Goal: Complete Application Form: Complete application form

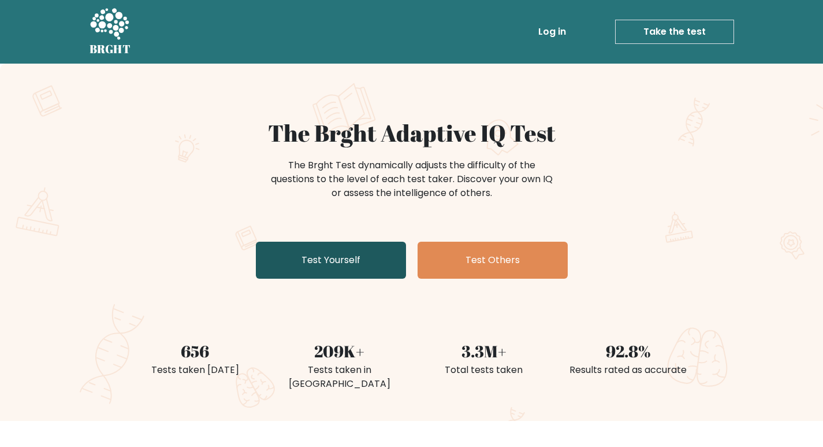
click at [299, 265] on link "Test Yourself" at bounding box center [331, 260] width 150 height 37
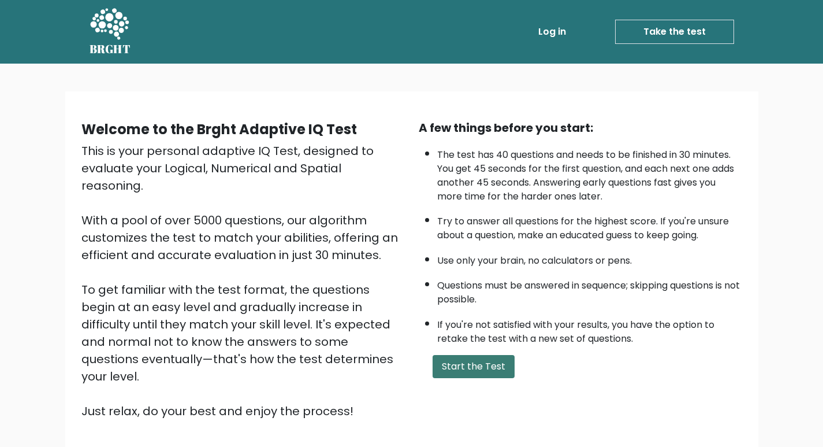
click at [492, 362] on button "Start the Test" at bounding box center [474, 366] width 82 height 23
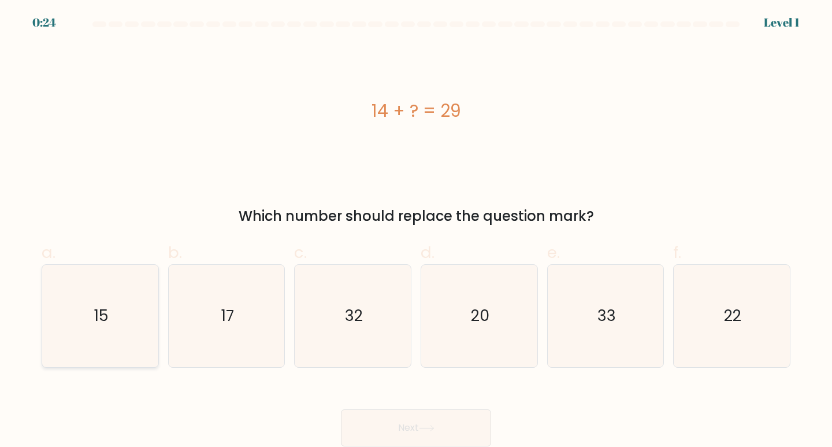
click at [71, 313] on icon "15" at bounding box center [100, 316] width 102 height 102
click at [416, 231] on input "a. 15" at bounding box center [416, 228] width 1 height 8
radio input "true"
click at [446, 423] on button "Next" at bounding box center [416, 427] width 150 height 37
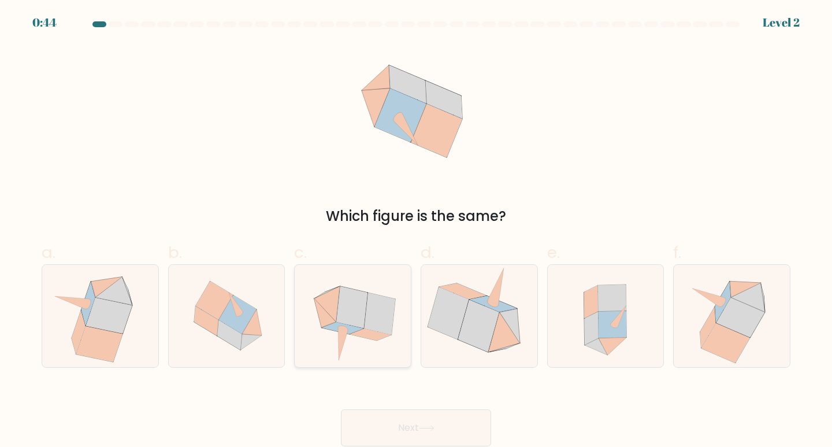
click at [361, 309] on icon at bounding box center [351, 308] width 31 height 42
click at [416, 231] on input "c." at bounding box center [416, 228] width 1 height 8
radio input "true"
click at [426, 420] on button "Next" at bounding box center [416, 427] width 150 height 37
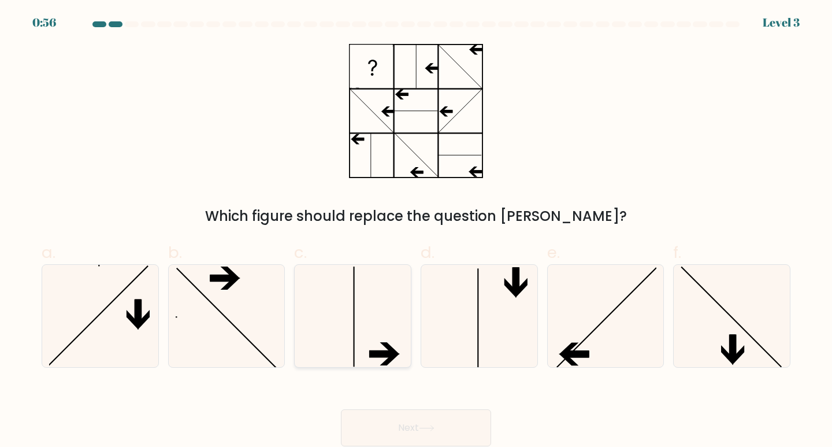
click at [380, 341] on icon at bounding box center [353, 316] width 102 height 102
click at [416, 231] on input "c." at bounding box center [416, 228] width 1 height 8
radio input "true"
click at [420, 422] on button "Next" at bounding box center [416, 427] width 150 height 37
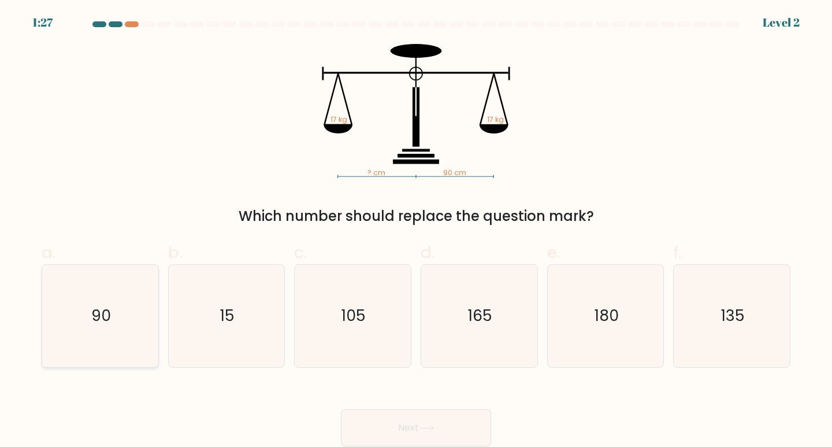
click at [106, 358] on icon "90" at bounding box center [100, 316] width 102 height 102
click at [416, 231] on input "a. 90" at bounding box center [416, 228] width 1 height 8
radio input "true"
click at [433, 418] on button "Next" at bounding box center [416, 427] width 150 height 37
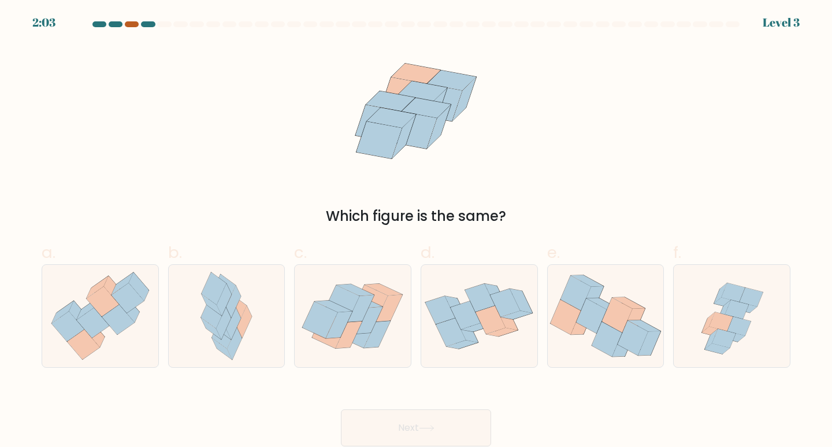
click at [127, 23] on div at bounding box center [132, 24] width 14 height 6
click at [233, 331] on icon at bounding box center [234, 323] width 14 height 32
click at [416, 231] on input "b." at bounding box center [416, 228] width 1 height 8
radio input "true"
click at [447, 425] on button "Next" at bounding box center [416, 427] width 150 height 37
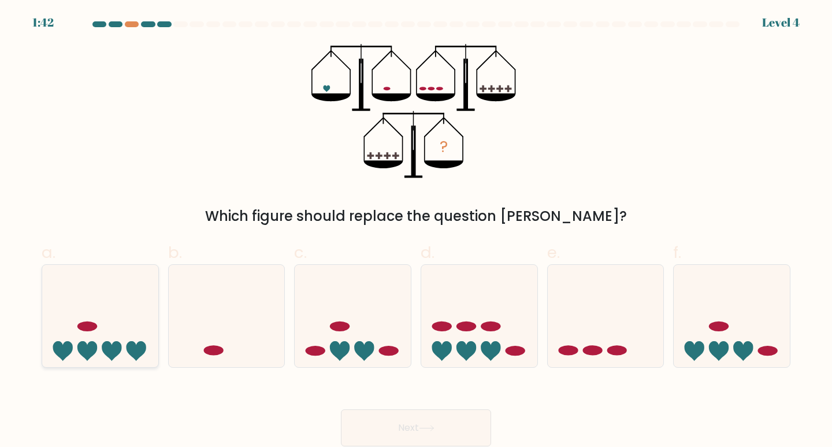
click at [78, 341] on icon at bounding box center [100, 316] width 116 height 96
click at [416, 231] on input "a." at bounding box center [416, 228] width 1 height 8
radio input "true"
click at [441, 431] on button "Next" at bounding box center [416, 427] width 150 height 37
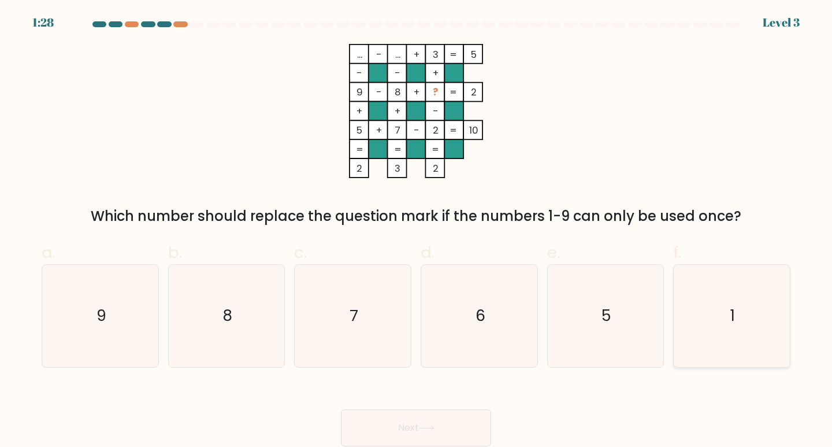
click at [727, 316] on icon "1" at bounding box center [732, 316] width 102 height 102
click at [417, 231] on input "f. 1" at bounding box center [416, 228] width 1 height 8
radio input "true"
click at [458, 436] on button "Next" at bounding box center [416, 427] width 150 height 37
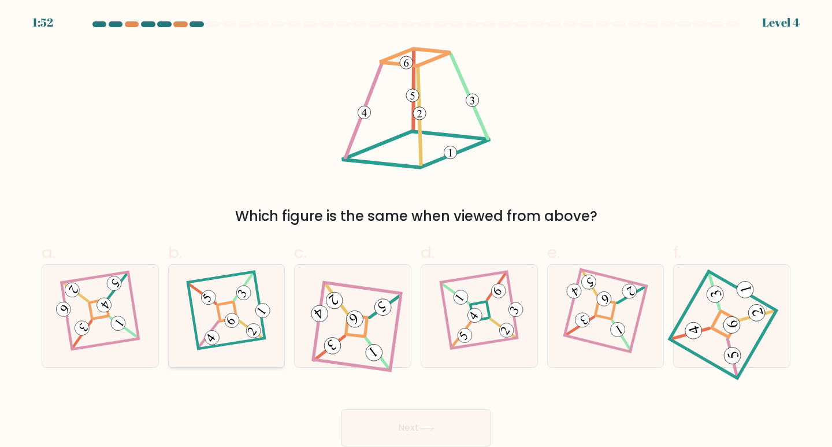
click at [218, 336] on 868 at bounding box center [212, 337] width 20 height 20
click at [416, 231] on input "b." at bounding box center [416, 228] width 1 height 8
radio input "true"
click at [458, 429] on button "Next" at bounding box center [416, 427] width 150 height 37
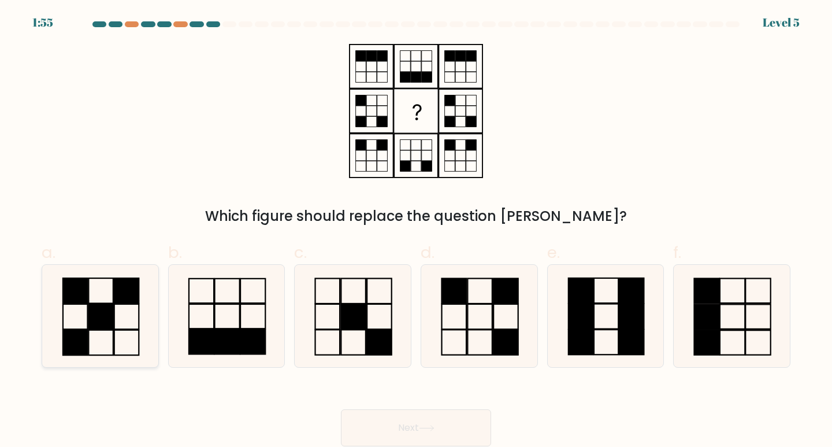
click at [119, 330] on rect at bounding box center [126, 342] width 24 height 25
click at [416, 231] on input "a." at bounding box center [416, 228] width 1 height 8
radio input "true"
click at [441, 437] on button "Next" at bounding box center [416, 427] width 150 height 37
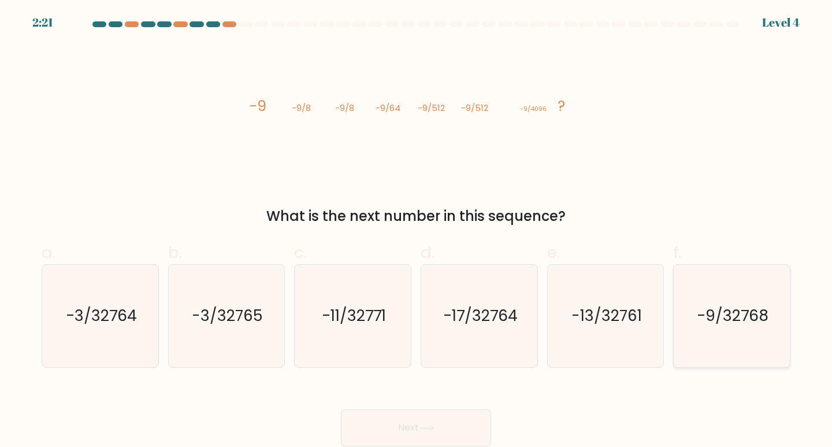
click at [732, 319] on text "-9/32768" at bounding box center [733, 315] width 72 height 21
click at [417, 231] on input "f. -9/32768" at bounding box center [416, 228] width 1 height 8
radio input "true"
click at [462, 424] on button "Next" at bounding box center [416, 427] width 150 height 37
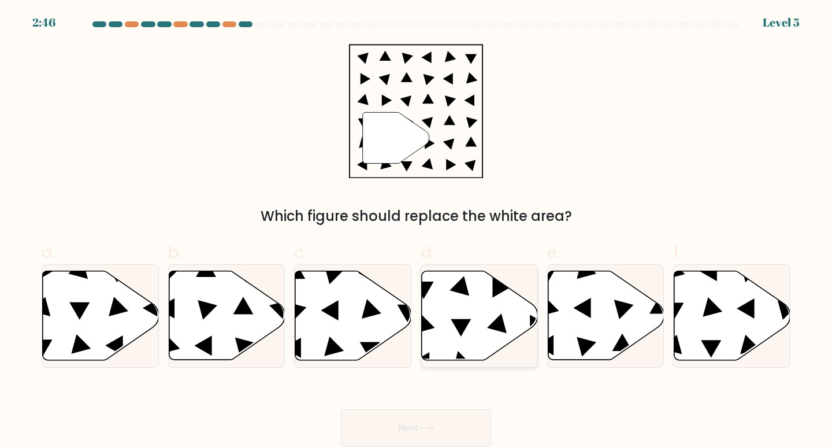
click at [440, 328] on icon at bounding box center [480, 315] width 116 height 89
click at [417, 231] on input "d." at bounding box center [416, 228] width 1 height 8
radio input "true"
click at [440, 328] on icon at bounding box center [479, 316] width 115 height 88
click at [417, 231] on input "d." at bounding box center [416, 228] width 1 height 8
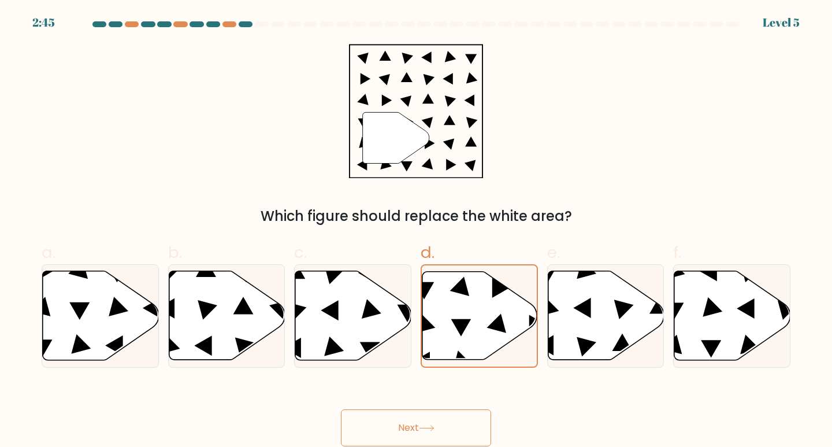
click at [444, 424] on button "Next" at bounding box center [416, 427] width 150 height 37
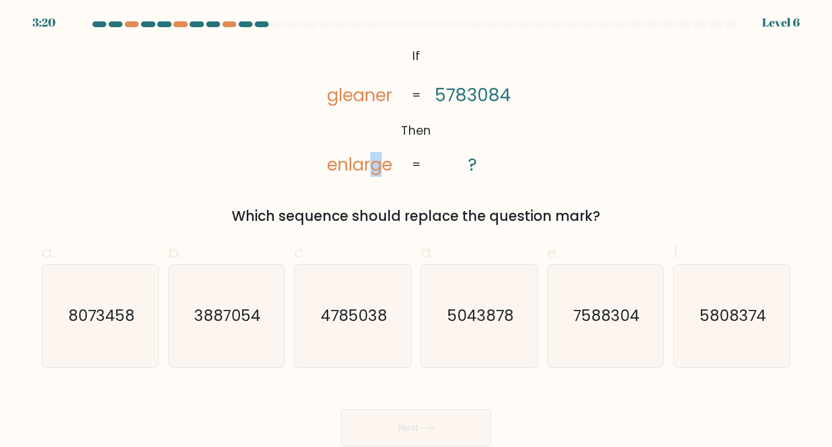
drag, startPoint x: 380, startPoint y: 166, endPoint x: 374, endPoint y: 166, distance: 6.4
click at [374, 166] on tspan "enlarge" at bounding box center [359, 164] width 65 height 25
click at [379, 175] on tspan "enlarge" at bounding box center [359, 164] width 65 height 25
drag, startPoint x: 329, startPoint y: 95, endPoint x: 394, endPoint y: 96, distance: 64.7
click at [394, 96] on icon "@import url('https://fonts.googleapis.com/css?family=Abril+Fatface:400,100,100i…" at bounding box center [415, 111] width 217 height 134
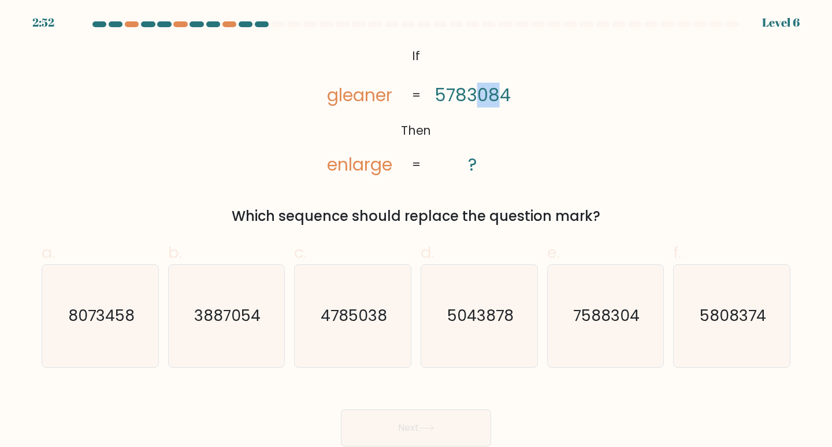
drag, startPoint x: 476, startPoint y: 95, endPoint x: 503, endPoint y: 94, distance: 26.6
click at [502, 94] on tspan "5783084" at bounding box center [473, 95] width 76 height 25
click at [506, 94] on tspan "5783084" at bounding box center [473, 95] width 76 height 25
drag, startPoint x: 329, startPoint y: 98, endPoint x: 337, endPoint y: 98, distance: 8.1
click at [334, 98] on tspan "gleaner" at bounding box center [359, 95] width 65 height 25
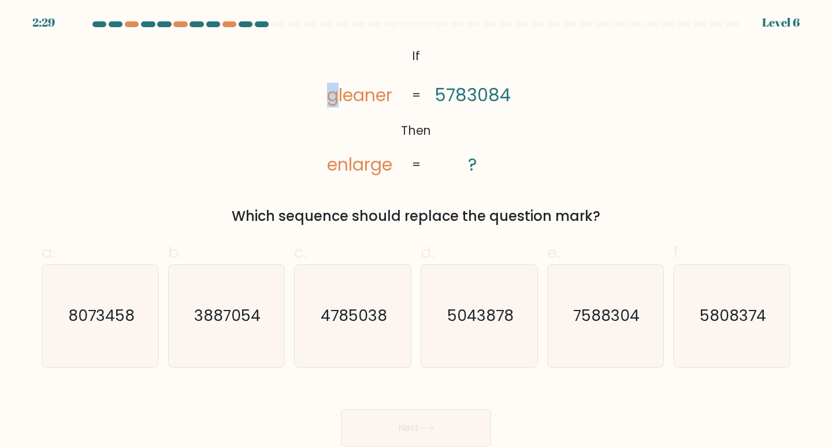
click at [337, 98] on tspan "gleaner" at bounding box center [359, 95] width 65 height 25
click at [334, 97] on tspan "gleaner" at bounding box center [359, 95] width 65 height 25
click at [332, 97] on tspan "gleaner" at bounding box center [359, 95] width 65 height 25
drag, startPoint x: 350, startPoint y: 94, endPoint x: 356, endPoint y: 95, distance: 5.8
click at [356, 95] on tspan "gleaner" at bounding box center [359, 95] width 65 height 25
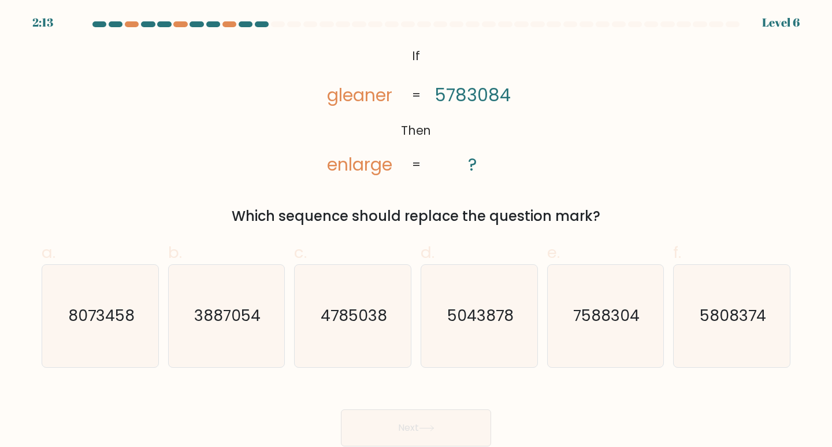
click at [344, 95] on tspan "gleaner" at bounding box center [359, 95] width 65 height 25
click at [343, 96] on tspan "gleaner" at bounding box center [359, 95] width 65 height 25
drag, startPoint x: 347, startPoint y: 96, endPoint x: 356, endPoint y: 98, distance: 9.3
click at [356, 98] on tspan "gleaner" at bounding box center [359, 95] width 65 height 25
click at [87, 312] on text "8073458" at bounding box center [101, 315] width 66 height 21
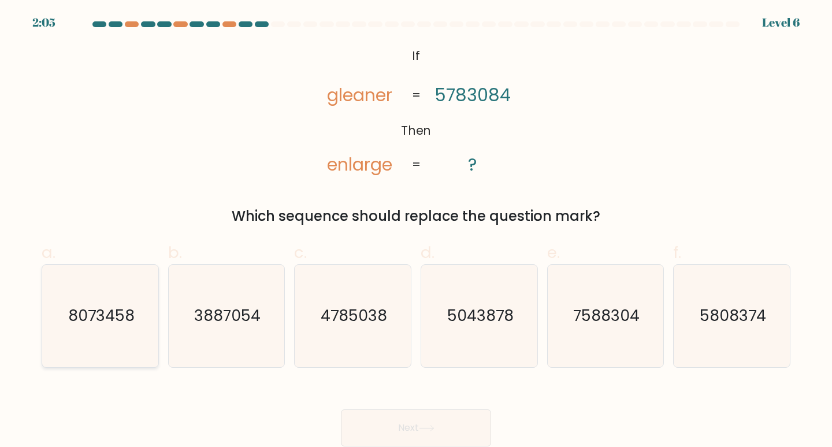
click at [416, 231] on input "a. 8073458" at bounding box center [416, 228] width 1 height 8
radio input "true"
click at [434, 440] on button "Next" at bounding box center [416, 427] width 150 height 37
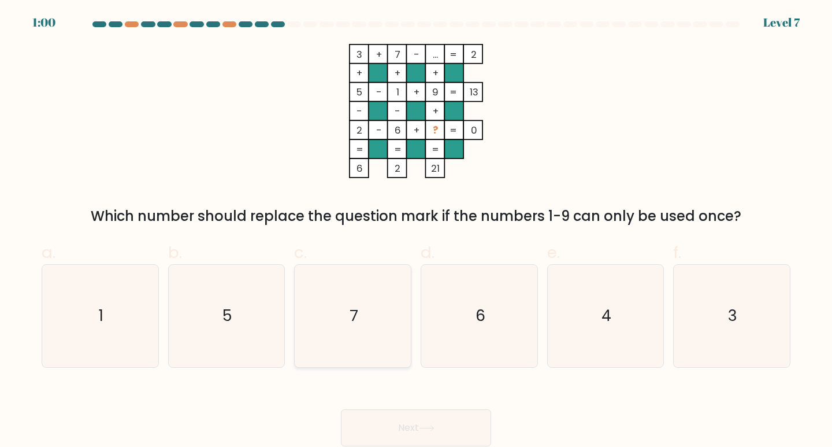
click at [355, 315] on text "7" at bounding box center [354, 315] width 8 height 21
click at [416, 231] on input "c. 7" at bounding box center [416, 228] width 1 height 8
radio input "true"
click at [433, 431] on button "Next" at bounding box center [416, 427] width 150 height 37
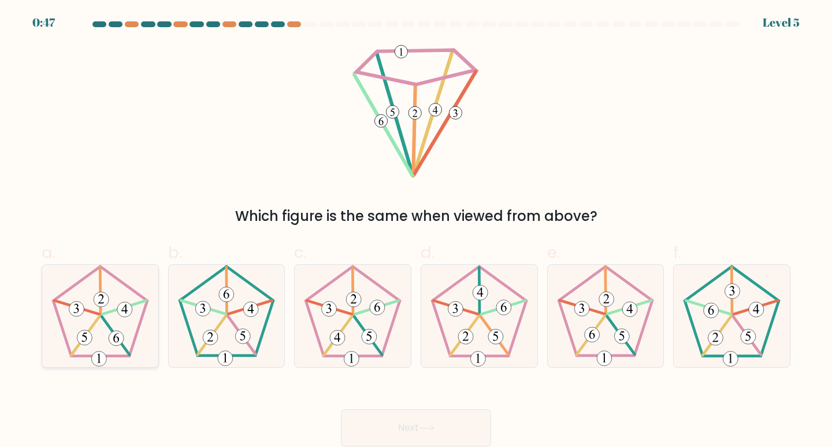
click at [85, 322] on icon at bounding box center [100, 316] width 102 height 102
click at [416, 231] on input "a." at bounding box center [416, 228] width 1 height 8
radio input "true"
click at [386, 425] on button "Next" at bounding box center [416, 427] width 150 height 37
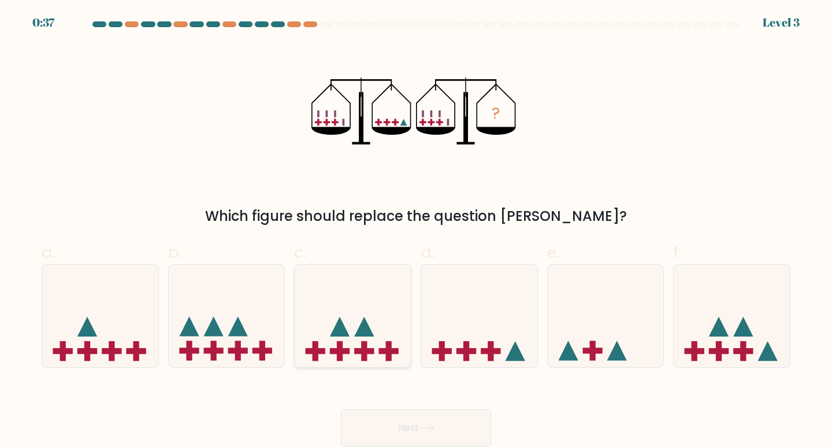
click at [359, 310] on icon at bounding box center [353, 316] width 116 height 96
click at [416, 231] on input "c." at bounding box center [416, 228] width 1 height 8
radio input "true"
click at [231, 330] on icon at bounding box center [227, 316] width 116 height 96
click at [416, 231] on input "b." at bounding box center [416, 228] width 1 height 8
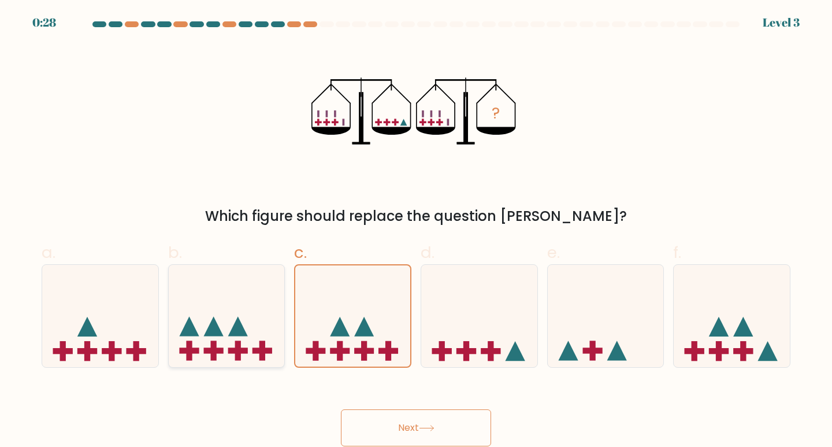
radio input "true"
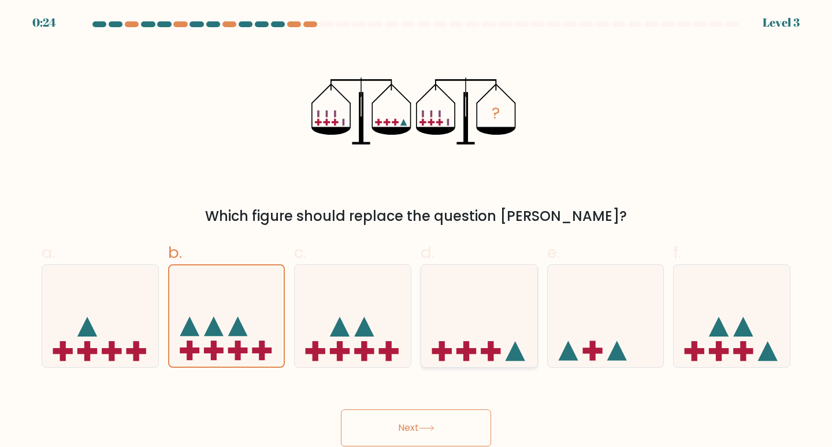
click at [472, 341] on icon at bounding box center [479, 316] width 116 height 96
click at [417, 231] on input "d." at bounding box center [416, 228] width 1 height 8
radio input "true"
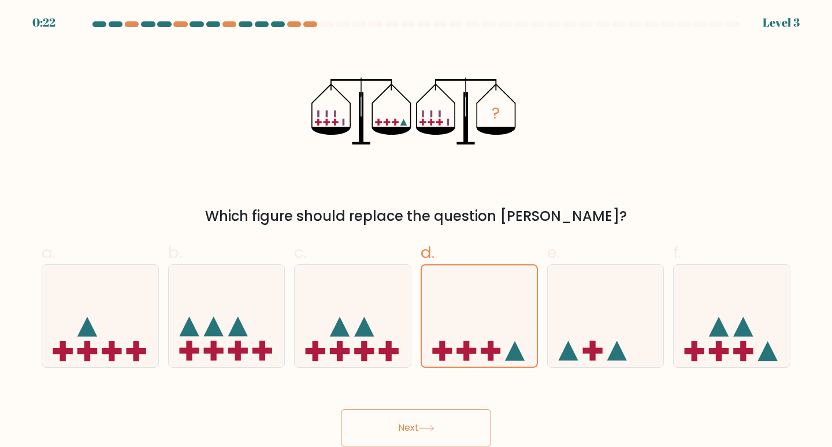
click at [423, 429] on icon at bounding box center [427, 428] width 16 height 6
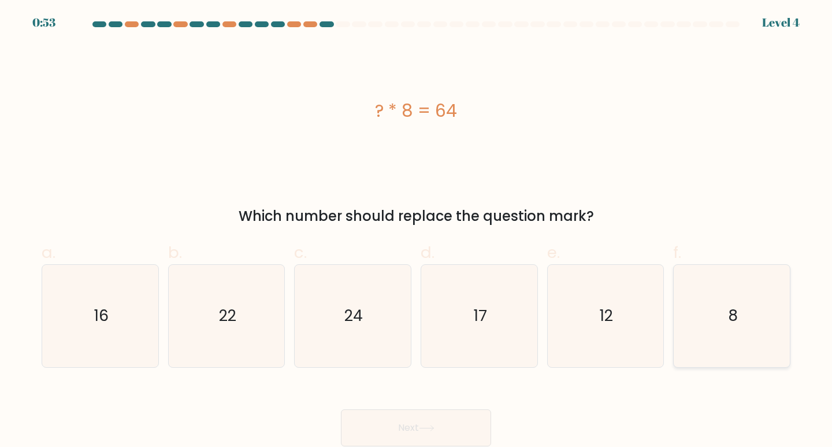
click at [756, 343] on icon "8" at bounding box center [732, 316] width 102 height 102
click at [417, 231] on input "f. 8" at bounding box center [416, 228] width 1 height 8
radio input "true"
click at [398, 432] on button "Next" at bounding box center [416, 427] width 150 height 37
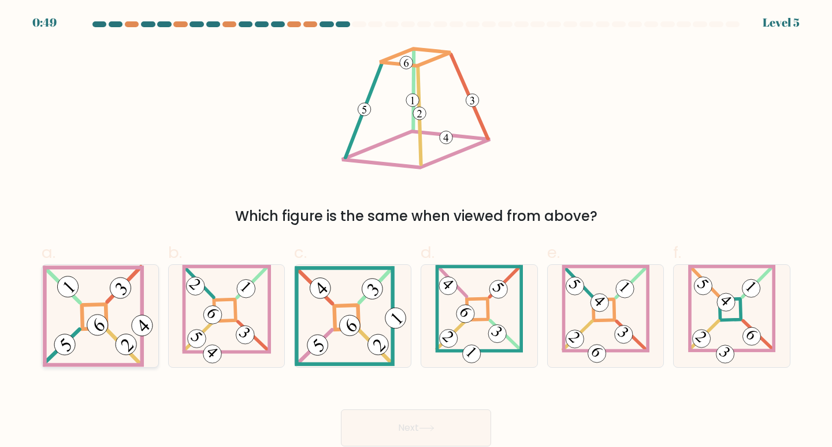
click at [118, 349] on 843 at bounding box center [126, 343] width 29 height 29
click at [416, 231] on input "a." at bounding box center [416, 228] width 1 height 8
radio input "true"
click at [409, 415] on button "Next" at bounding box center [416, 427] width 150 height 37
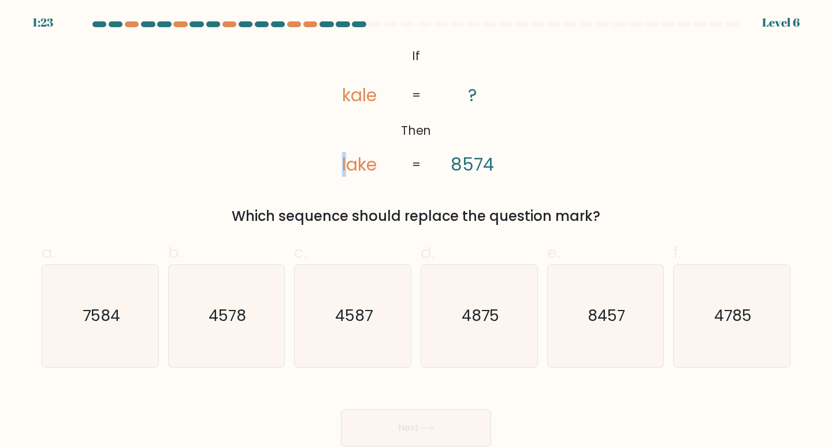
click at [347, 166] on tspan "lake" at bounding box center [359, 164] width 35 height 25
click at [362, 167] on tspan "lake" at bounding box center [359, 164] width 35 height 25
click at [360, 167] on tspan "lake" at bounding box center [359, 164] width 35 height 25
click at [359, 167] on tspan "lake" at bounding box center [359, 164] width 35 height 25
click at [358, 166] on tspan "lake" at bounding box center [359, 164] width 35 height 25
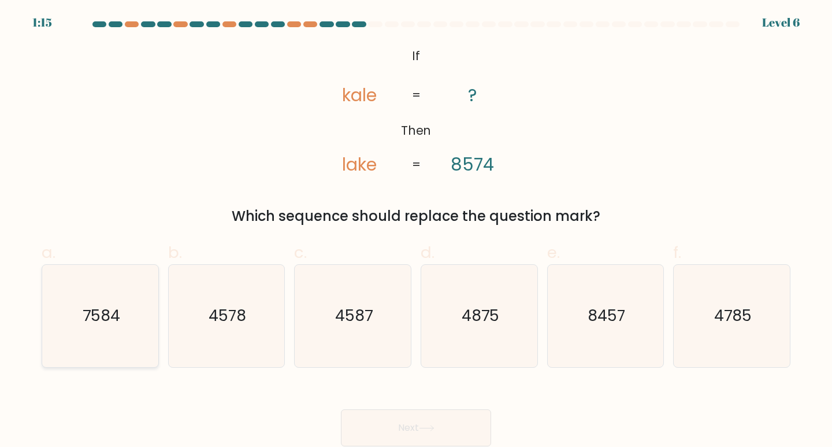
click at [119, 332] on icon "7584" at bounding box center [100, 316] width 102 height 102
click at [416, 231] on input "a. 7584" at bounding box center [416, 228] width 1 height 8
radio input "true"
click at [399, 425] on button "Next" at bounding box center [416, 427] width 150 height 37
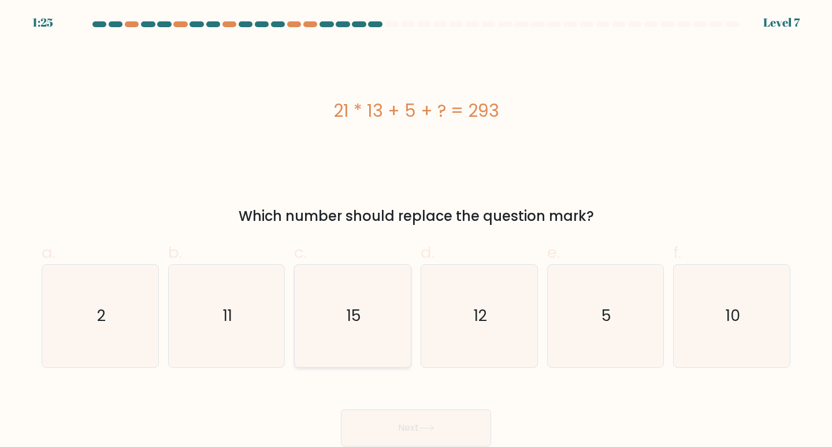
click at [354, 314] on text "15" at bounding box center [354, 315] width 14 height 21
click at [416, 231] on input "c. 15" at bounding box center [416, 228] width 1 height 8
radio input "true"
click at [354, 314] on text "15" at bounding box center [354, 315] width 14 height 21
click at [416, 231] on input "c. 15" at bounding box center [416, 228] width 1 height 8
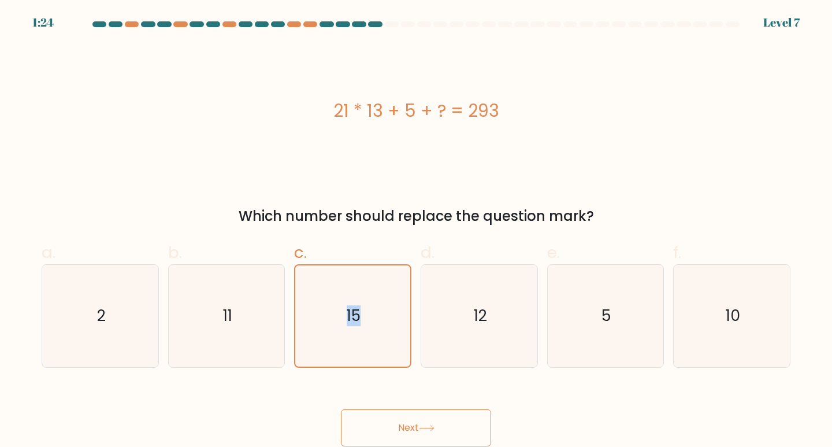
click at [435, 425] on icon at bounding box center [427, 428] width 16 height 6
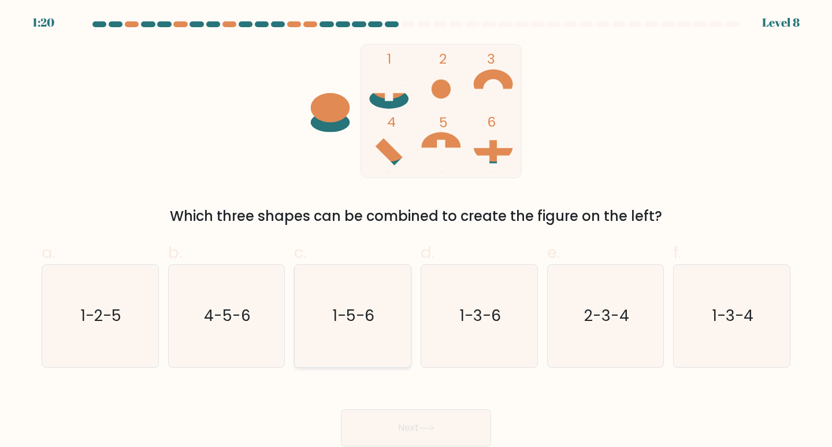
click at [337, 313] on text "1-5-6" at bounding box center [354, 315] width 42 height 21
click at [416, 231] on input "c. 1-5-6" at bounding box center [416, 228] width 1 height 8
radio input "true"
click at [418, 425] on button "Next" at bounding box center [416, 427] width 150 height 37
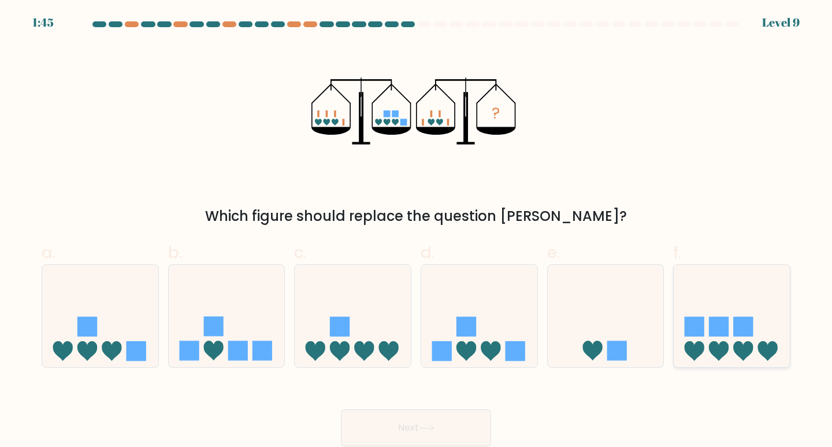
click at [694, 315] on icon at bounding box center [732, 316] width 116 height 96
click at [417, 231] on input "f." at bounding box center [416, 228] width 1 height 8
radio input "true"
click at [466, 421] on button "Next" at bounding box center [416, 427] width 150 height 37
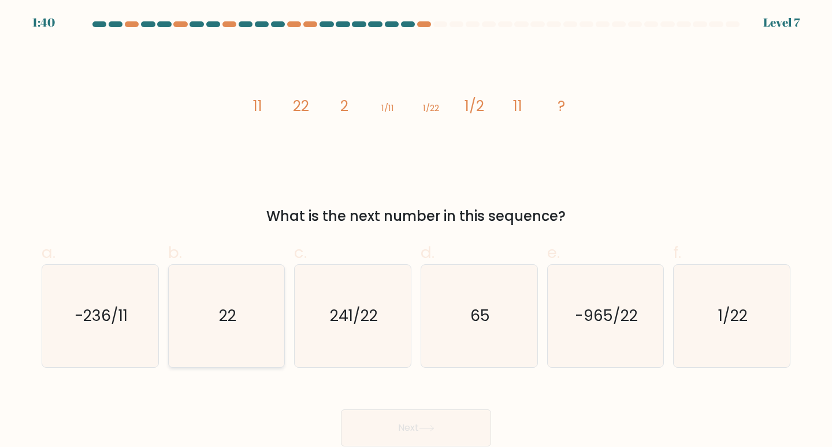
click at [234, 305] on text "22" at bounding box center [227, 315] width 17 height 21
click at [416, 231] on input "b. 22" at bounding box center [416, 228] width 1 height 8
radio input "true"
click at [454, 422] on button "Next" at bounding box center [416, 427] width 150 height 37
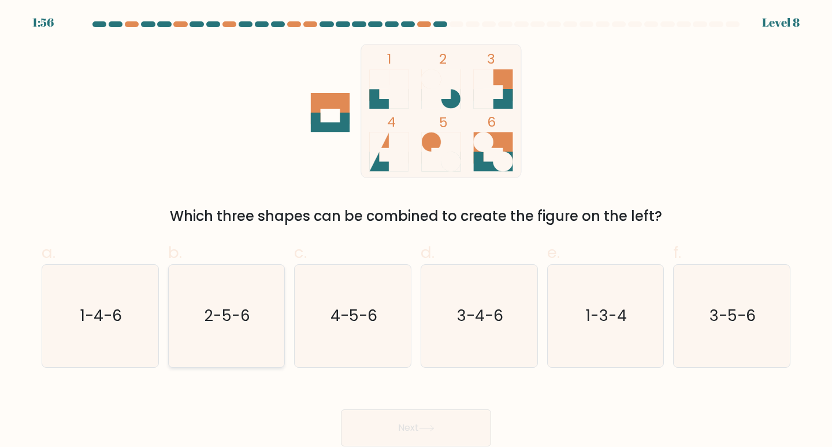
click at [214, 318] on text "2-5-6" at bounding box center [228, 315] width 46 height 21
click at [416, 231] on input "b. 2-5-6" at bounding box center [416, 228] width 1 height 8
radio input "true"
click at [407, 416] on button "Next" at bounding box center [416, 427] width 150 height 37
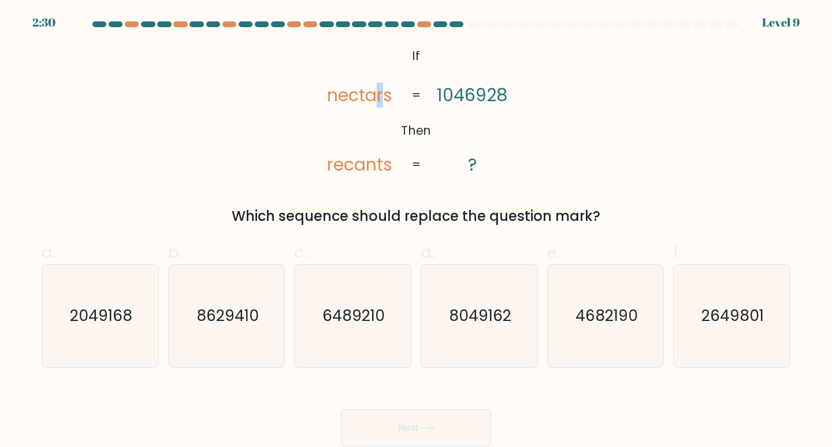
click at [381, 95] on tspan "nectars" at bounding box center [359, 95] width 65 height 25
click at [105, 327] on icon "2049168" at bounding box center [100, 316] width 102 height 102
click at [416, 231] on input "a. 2049168" at bounding box center [416, 228] width 1 height 8
radio input "true"
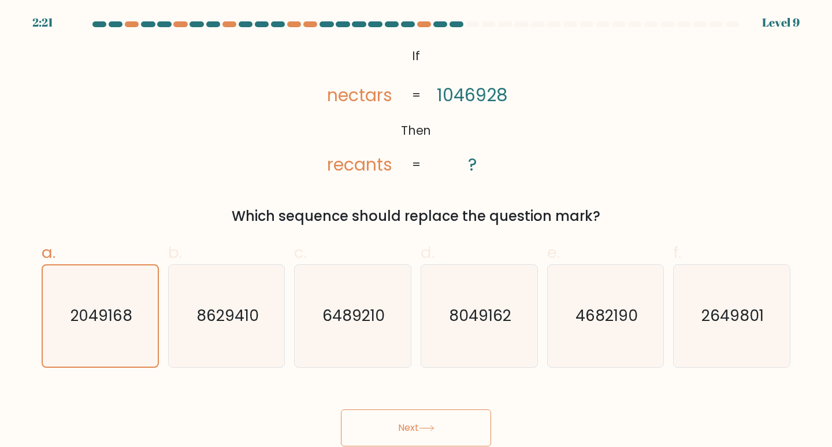
click at [448, 429] on button "Next" at bounding box center [416, 427] width 150 height 37
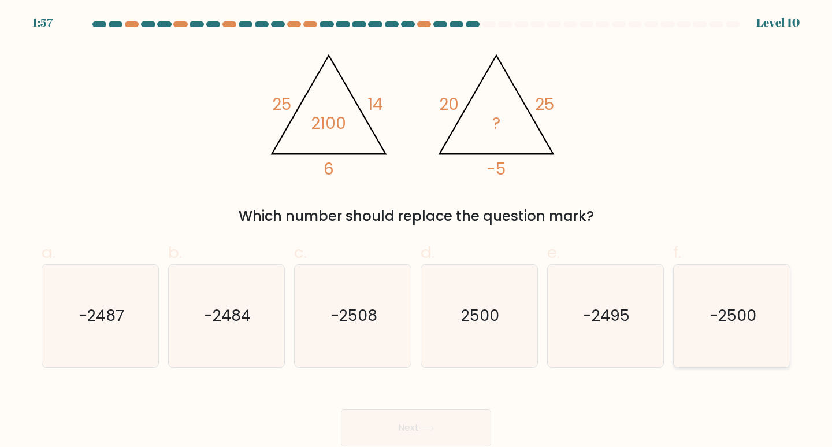
click at [733, 318] on text "-2500" at bounding box center [733, 315] width 47 height 21
click at [417, 231] on input "f. -2500" at bounding box center [416, 228] width 1 height 8
radio input "true"
click at [439, 429] on button "Next" at bounding box center [416, 427] width 150 height 37
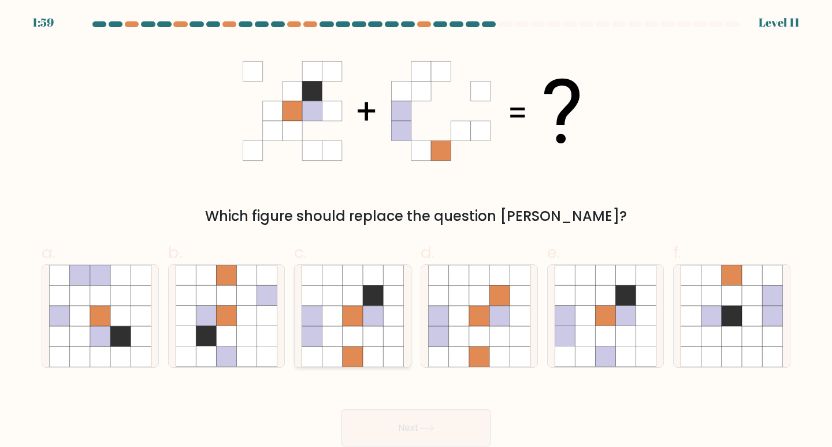
click at [335, 326] on icon at bounding box center [332, 336] width 20 height 20
click at [416, 231] on input "c." at bounding box center [416, 228] width 1 height 8
radio input "true"
click at [440, 421] on button "Next" at bounding box center [416, 427] width 150 height 37
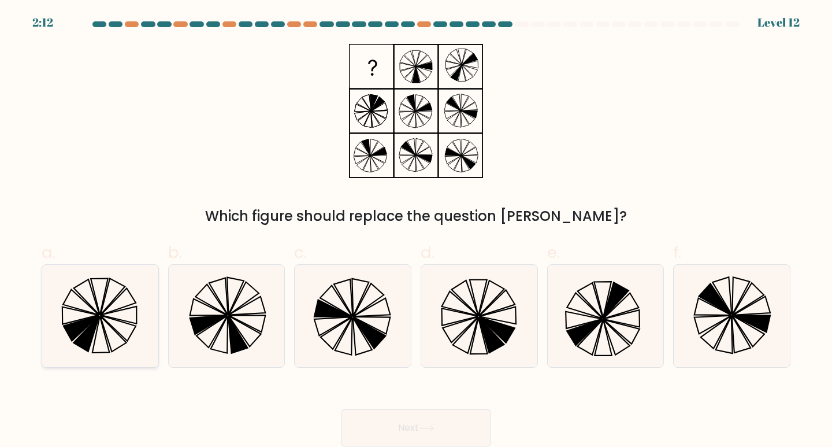
click at [91, 316] on icon at bounding box center [80, 315] width 36 height 17
click at [416, 231] on input "a." at bounding box center [416, 228] width 1 height 8
radio input "true"
click at [492, 318] on icon at bounding box center [497, 315] width 36 height 17
click at [417, 231] on input "d." at bounding box center [416, 228] width 1 height 8
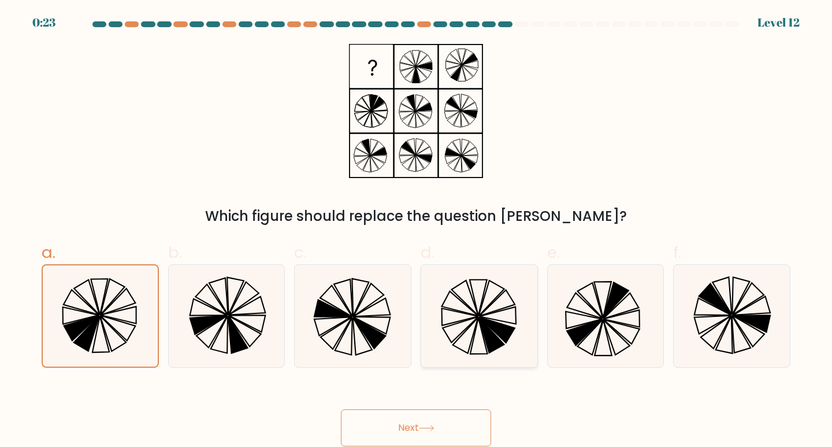
radio input "true"
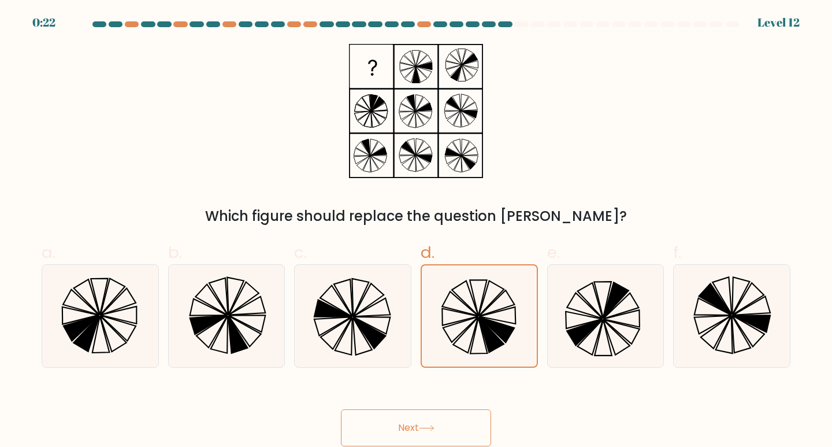
click at [452, 422] on button "Next" at bounding box center [416, 427] width 150 height 37
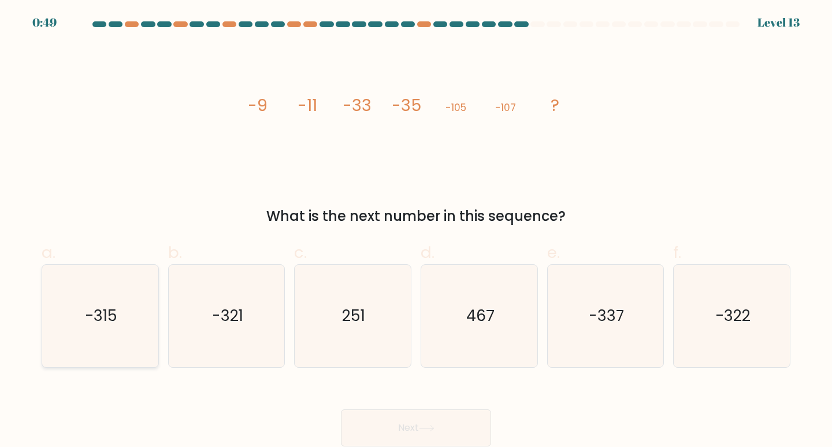
click at [91, 331] on icon "-315" at bounding box center [100, 316] width 102 height 102
click at [416, 231] on input "a. -315" at bounding box center [416, 228] width 1 height 8
radio input "true"
click at [430, 430] on icon at bounding box center [427, 428] width 16 height 6
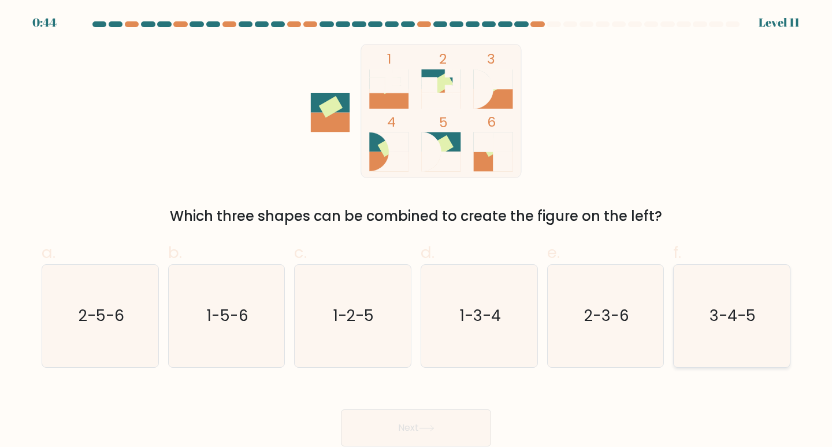
click at [708, 319] on icon "3-4-5" at bounding box center [732, 316] width 102 height 102
click at [417, 231] on input "f. 3-4-5" at bounding box center [416, 228] width 1 height 8
radio input "true"
click at [448, 430] on button "Next" at bounding box center [416, 427] width 150 height 37
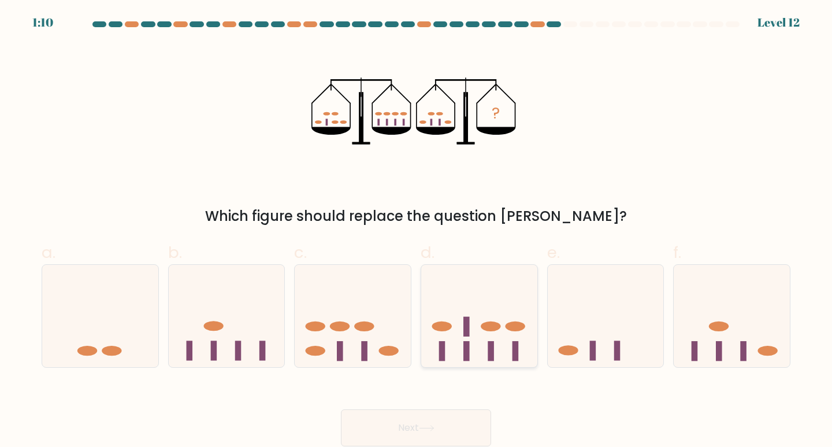
click at [489, 315] on icon at bounding box center [479, 316] width 116 height 96
click at [417, 231] on input "d." at bounding box center [416, 228] width 1 height 8
radio input "true"
click at [425, 429] on icon at bounding box center [427, 428] width 16 height 6
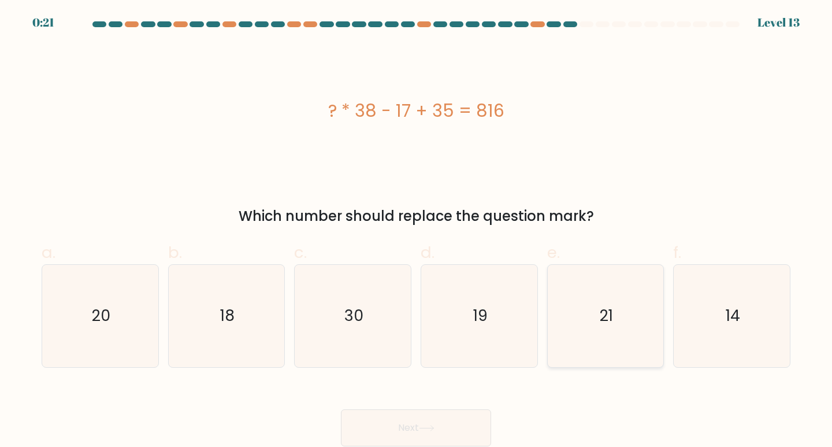
click at [590, 307] on icon "21" at bounding box center [606, 316] width 102 height 102
click at [417, 231] on input "e. 21" at bounding box center [416, 228] width 1 height 8
radio input "true"
click at [396, 430] on button "Next" at bounding box center [416, 427] width 150 height 37
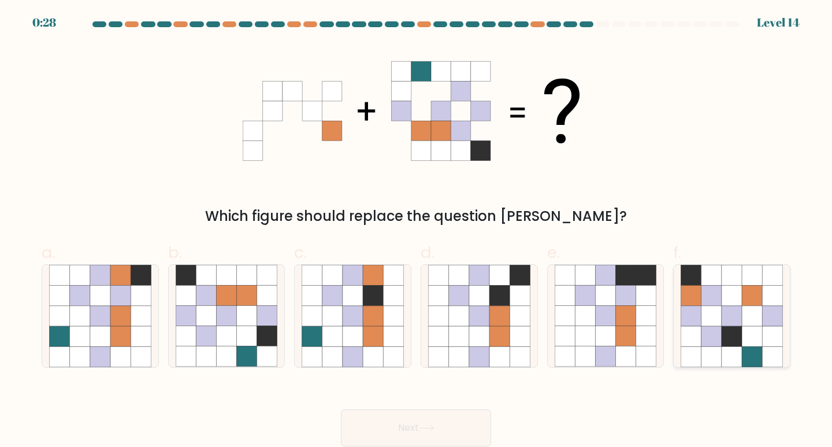
click at [761, 295] on icon at bounding box center [752, 295] width 20 height 20
click at [417, 231] on input "f." at bounding box center [416, 228] width 1 height 8
radio input "true"
click at [439, 434] on button "Next" at bounding box center [416, 427] width 150 height 37
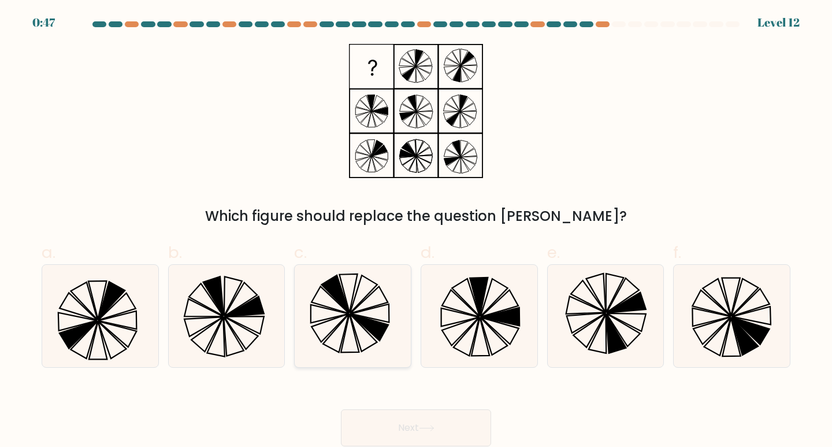
click at [355, 332] on icon at bounding box center [363, 333] width 27 height 38
click at [416, 231] on input "c." at bounding box center [416, 228] width 1 height 8
radio input "true"
click at [443, 428] on button "Next" at bounding box center [416, 427] width 150 height 37
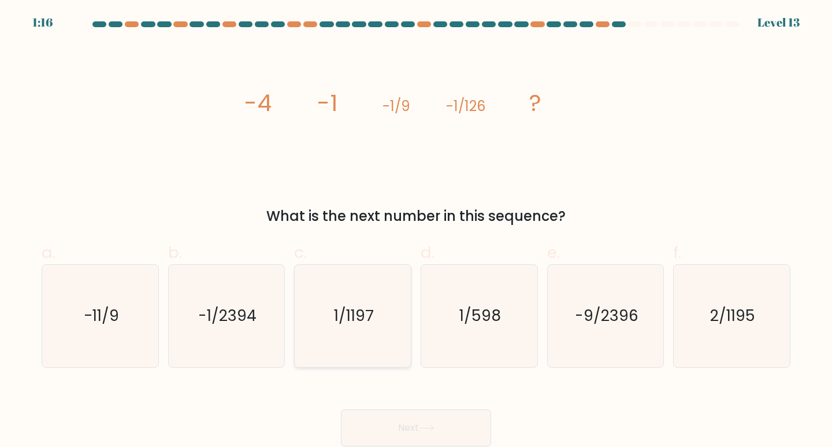
click at [354, 333] on icon "1/1197" at bounding box center [353, 316] width 102 height 102
click at [416, 231] on input "c. 1/1197" at bounding box center [416, 228] width 1 height 8
radio input "true"
drag, startPoint x: 440, startPoint y: 425, endPoint x: 492, endPoint y: 389, distance: 63.6
click at [492, 390] on div "Next" at bounding box center [416, 413] width 763 height 65
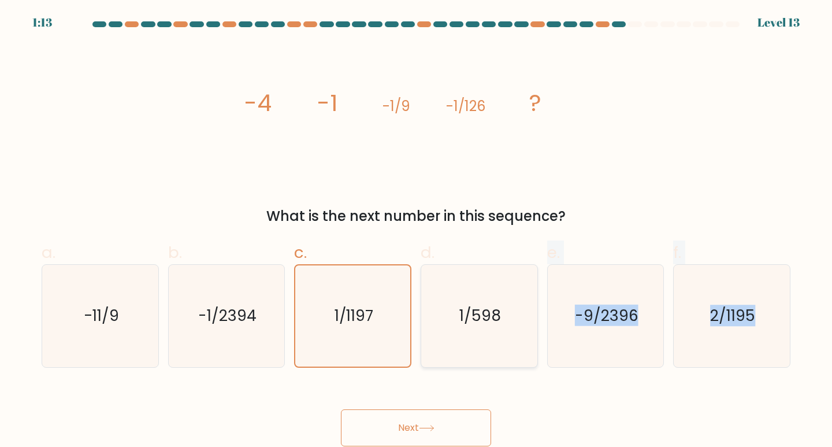
drag, startPoint x: 492, startPoint y: 389, endPoint x: 504, endPoint y: 367, distance: 25.3
click at [504, 367] on form at bounding box center [416, 233] width 832 height 425
click at [479, 328] on icon "1/598" at bounding box center [479, 316] width 102 height 102
click at [417, 231] on input "d. 1/598" at bounding box center [416, 228] width 1 height 8
radio input "true"
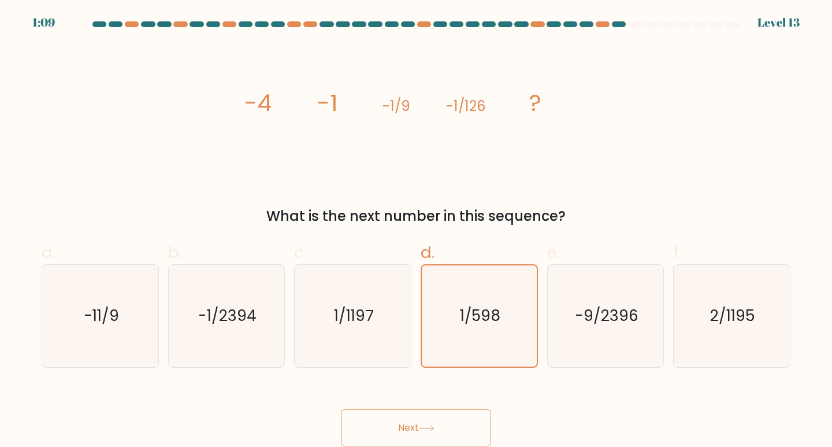
click at [444, 424] on button "Next" at bounding box center [416, 427] width 150 height 37
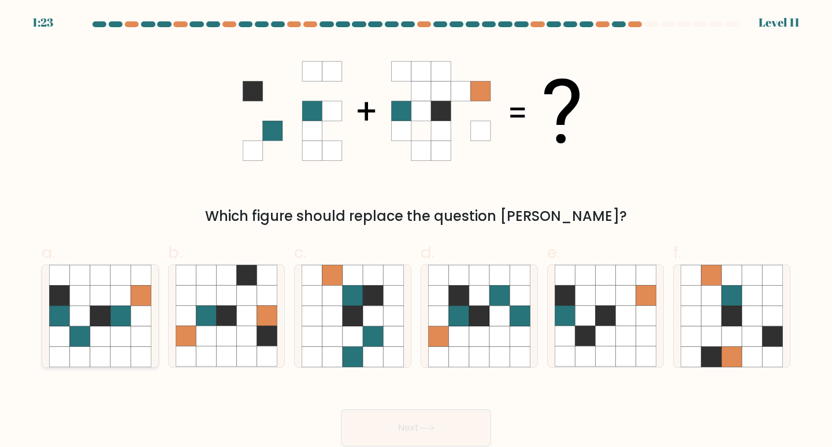
click at [89, 313] on icon at bounding box center [80, 316] width 20 height 20
click at [416, 231] on input "a." at bounding box center [416, 228] width 1 height 8
radio input "true"
click at [448, 426] on button "Next" at bounding box center [416, 427] width 150 height 37
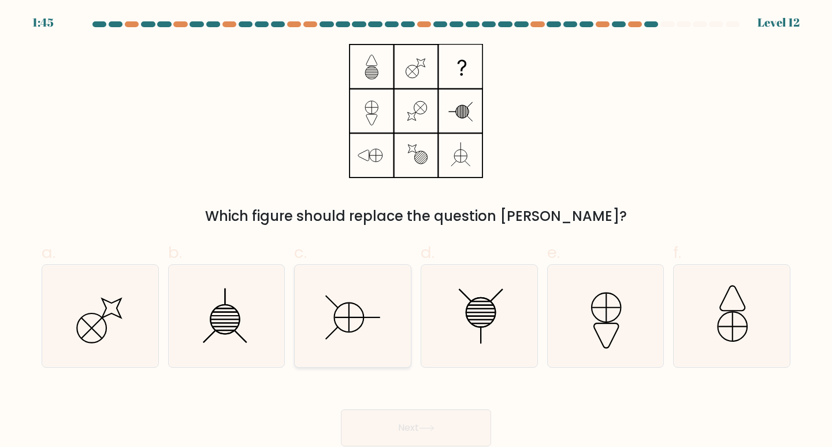
click at [365, 320] on icon at bounding box center [353, 316] width 102 height 102
click at [416, 231] on input "c." at bounding box center [416, 228] width 1 height 8
radio input "true"
click at [433, 429] on icon at bounding box center [427, 427] width 14 height 5
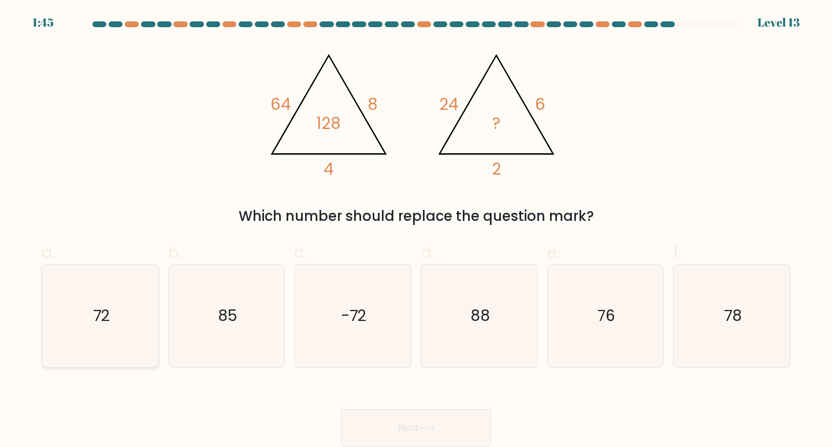
click at [76, 337] on icon "72" at bounding box center [100, 316] width 102 height 102
click at [416, 231] on input "a. 72" at bounding box center [416, 228] width 1 height 8
radio input "true"
click at [435, 425] on icon at bounding box center [427, 428] width 16 height 6
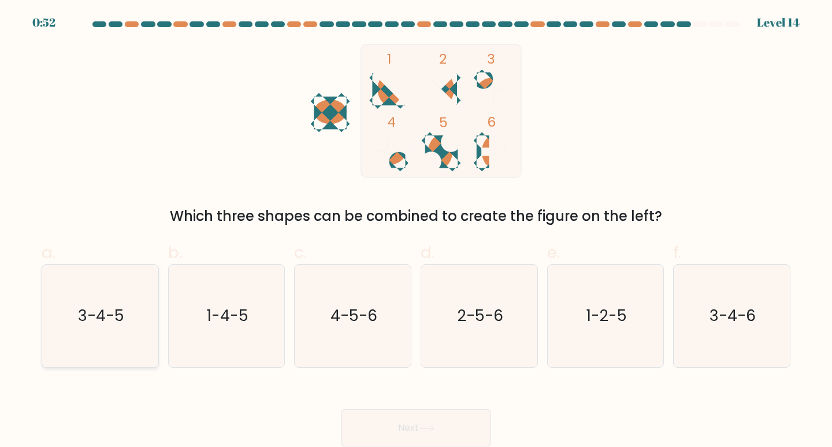
click at [99, 329] on icon "3-4-5" at bounding box center [100, 316] width 102 height 102
click at [416, 231] on input "a. 3-4-5" at bounding box center [416, 228] width 1 height 8
radio input "true"
click at [452, 428] on button "Next" at bounding box center [416, 427] width 150 height 37
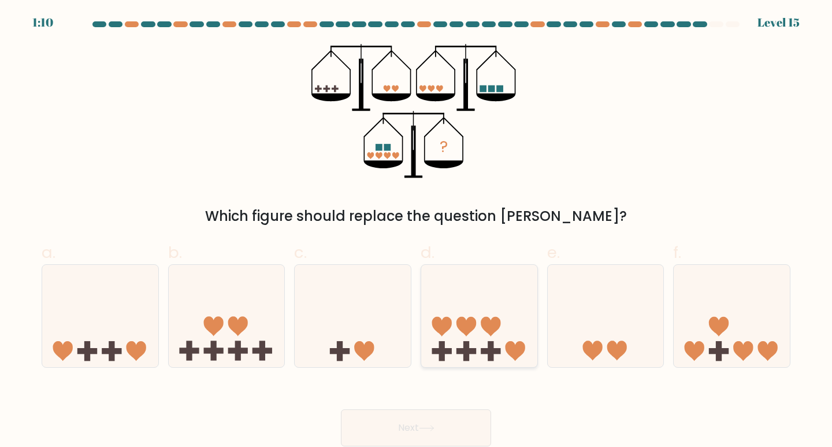
click at [478, 327] on icon at bounding box center [479, 316] width 116 height 96
click at [417, 231] on input "d." at bounding box center [416, 228] width 1 height 8
radio input "true"
click at [429, 421] on button "Next" at bounding box center [416, 427] width 150 height 37
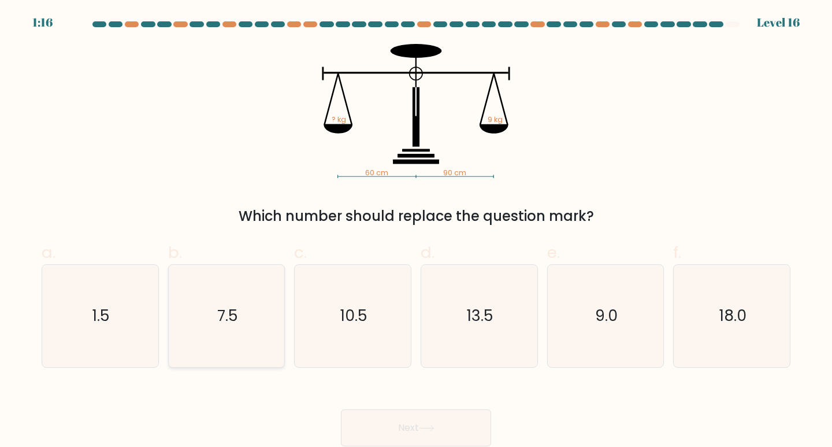
click at [225, 313] on text "7.5" at bounding box center [227, 315] width 21 height 21
click at [416, 231] on input "b. 7.5" at bounding box center [416, 228] width 1 height 8
radio input "true"
click at [452, 431] on button "Next" at bounding box center [416, 427] width 150 height 37
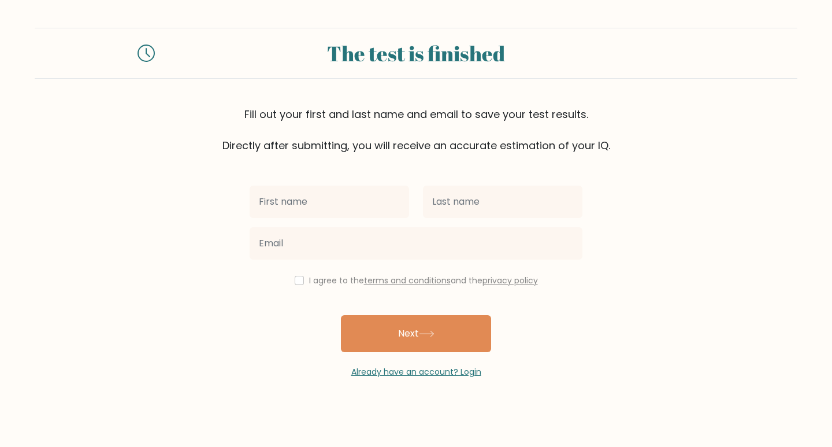
click at [352, 212] on input "text" at bounding box center [329, 201] width 159 height 32
type input "Abel"
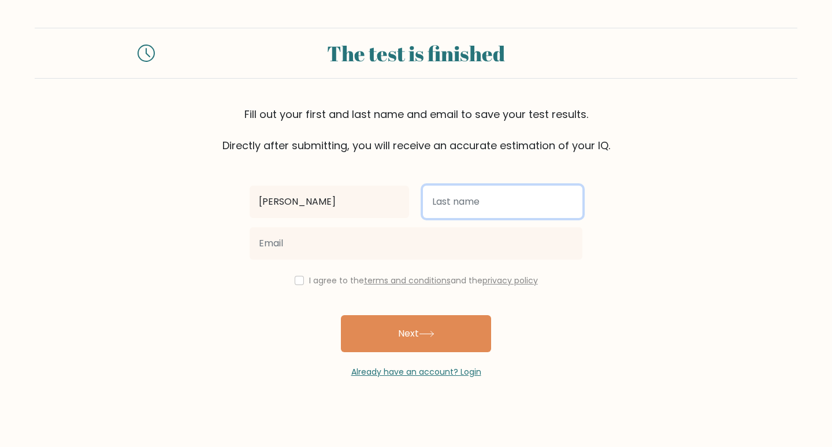
click at [457, 202] on input "text" at bounding box center [502, 201] width 159 height 32
type input "Salera"
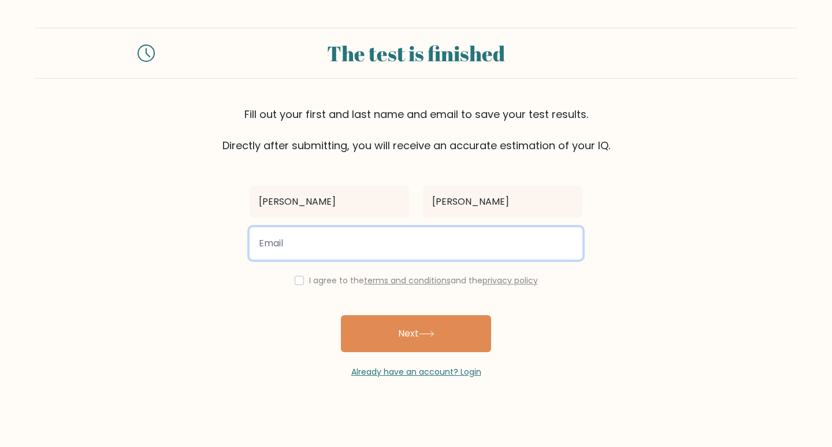
click at [377, 242] on input "email" at bounding box center [416, 243] width 333 height 32
type input "vhelsalera2010@gmail.com"
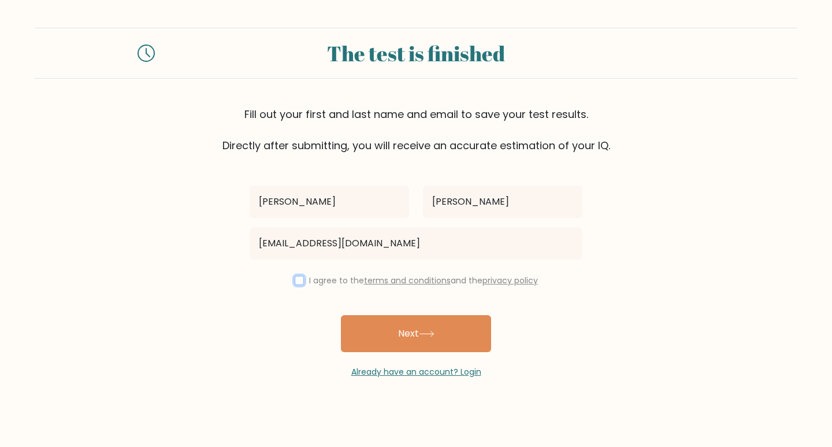
click at [296, 277] on input "checkbox" at bounding box center [299, 280] width 9 height 9
checkbox input "true"
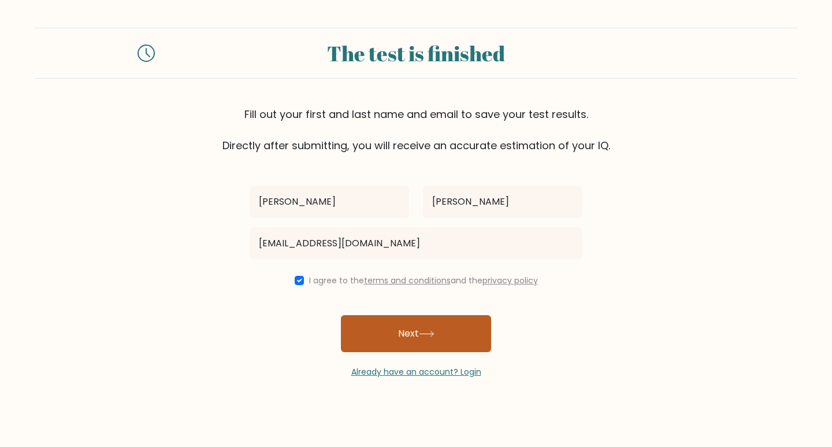
click at [358, 335] on button "Next" at bounding box center [416, 333] width 150 height 37
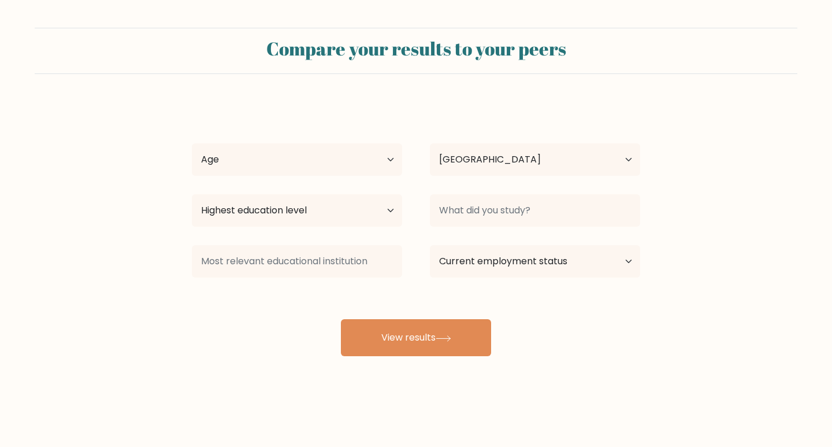
select select "PH"
click at [273, 161] on select "Age Under 18 years old 18-24 years old 25-34 years old 35-44 years old 45-54 ye…" at bounding box center [297, 159] width 210 height 32
select select "25_34"
click at [192, 143] on select "Age Under 18 years old 18-24 years old 25-34 years old 35-44 years old 45-54 ye…" at bounding box center [297, 159] width 210 height 32
click at [336, 210] on select "Highest education level No schooling Primary Lower Secondary Upper Secondary Oc…" at bounding box center [297, 210] width 210 height 32
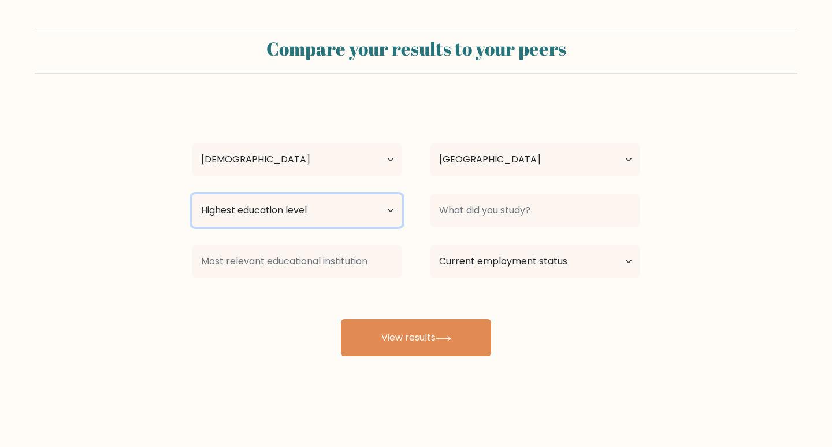
select select "bachelors_degree"
click at [192, 194] on select "Highest education level No schooling Primary Lower Secondary Upper Secondary Oc…" at bounding box center [297, 210] width 210 height 32
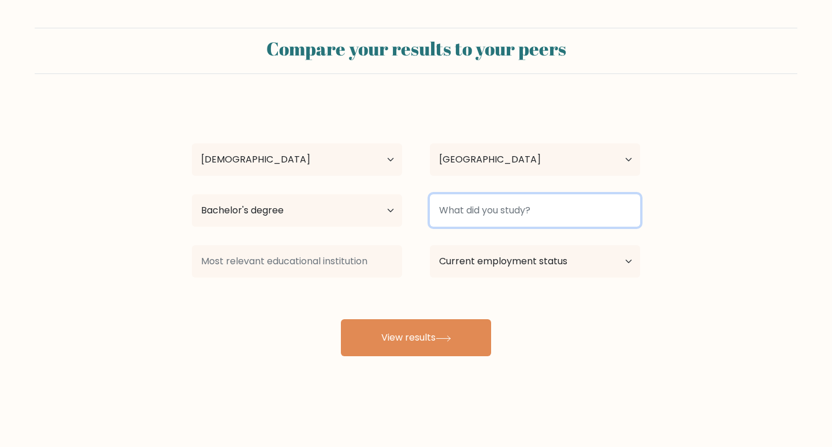
click at [480, 213] on input at bounding box center [535, 210] width 210 height 32
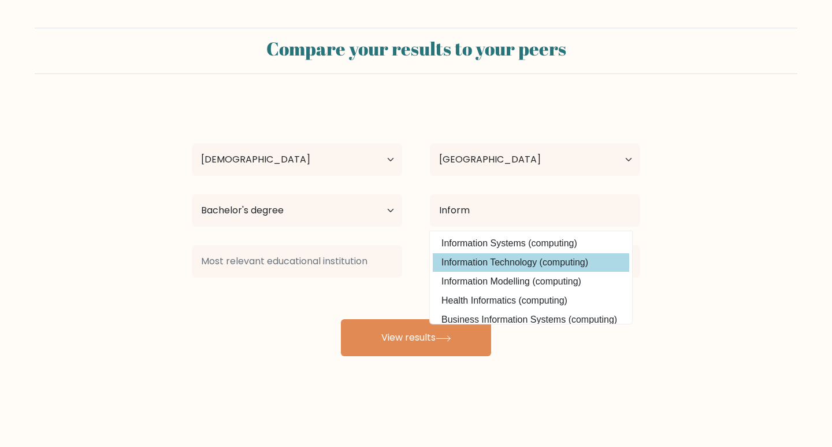
click at [485, 257] on option "Information Technology (computing)" at bounding box center [531, 262] width 196 height 18
type input "Information Technology"
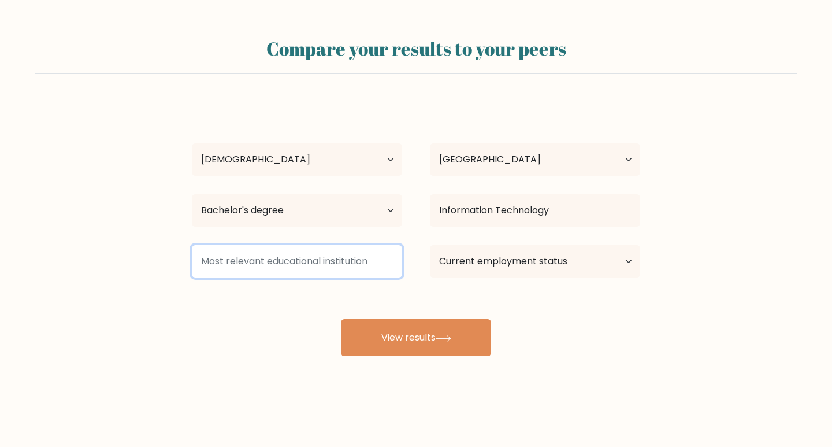
click at [338, 263] on input at bounding box center [297, 261] width 210 height 32
type input "Bestlink College of the Philippines"
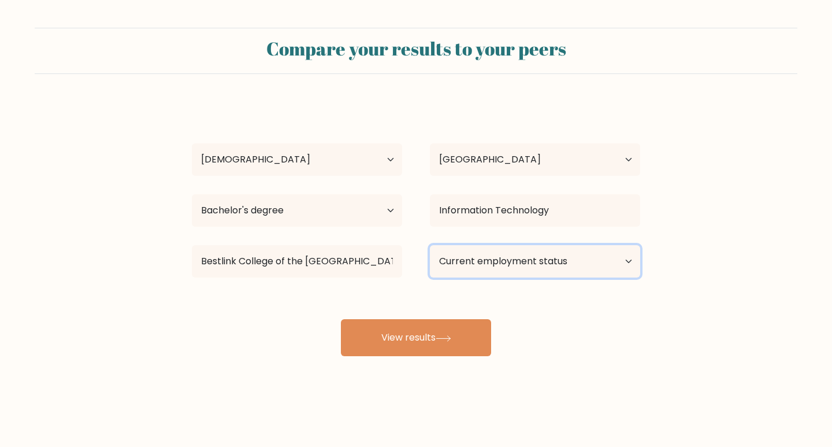
click at [439, 269] on select "Current employment status Employed Student Retired Other / prefer not to answer" at bounding box center [535, 261] width 210 height 32
select select "other"
click at [430, 245] on select "Current employment status Employed Student Retired Other / prefer not to answer" at bounding box center [535, 261] width 210 height 32
click at [588, 316] on div "Abel Salera Age Under 18 years old 18-24 years old 25-34 years old 35-44 years …" at bounding box center [416, 229] width 462 height 254
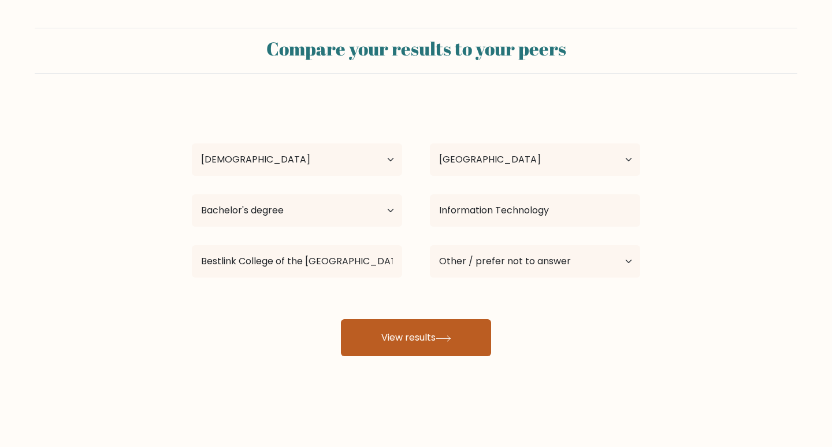
click at [461, 329] on button "View results" at bounding box center [416, 337] width 150 height 37
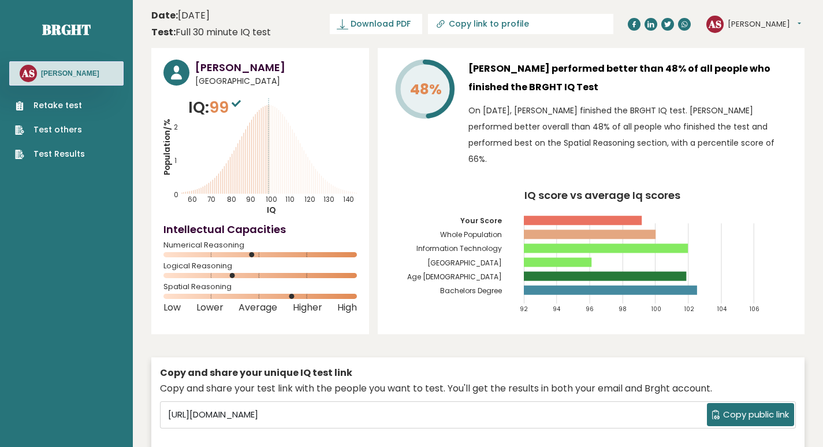
scroll to position [58, 0]
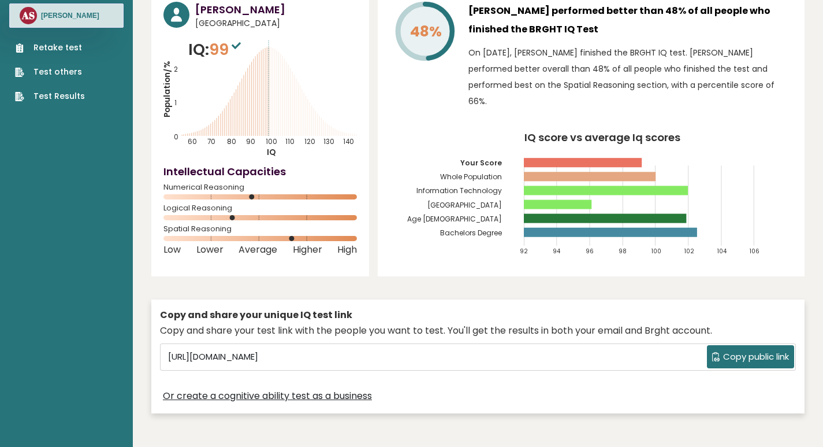
click at [757, 350] on span "Copy public link" at bounding box center [756, 356] width 66 height 13
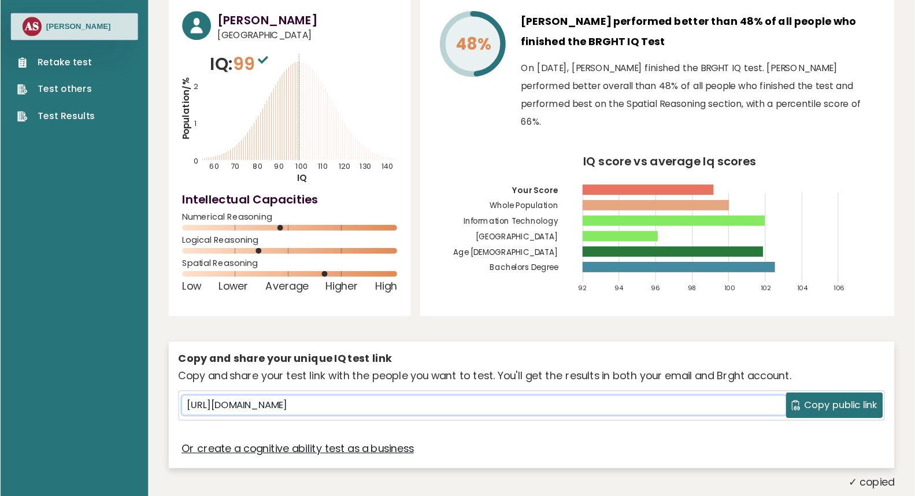
scroll to position [0, 0]
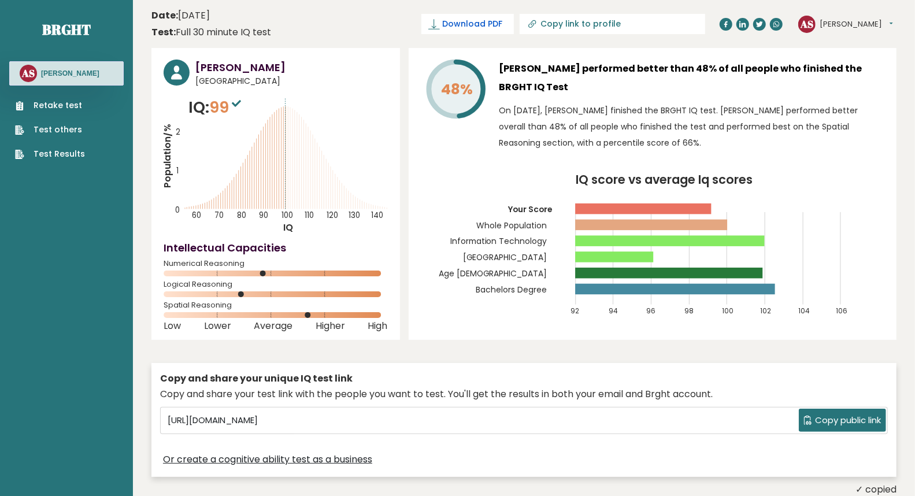
click at [502, 25] on span "Download PDF" at bounding box center [472, 24] width 60 height 12
